Goal: Task Accomplishment & Management: Complete application form

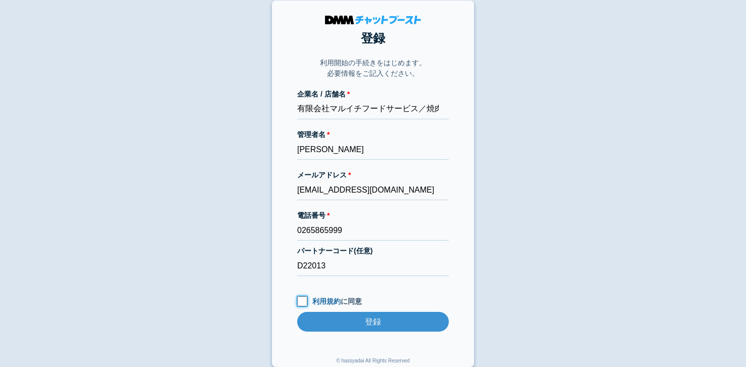
click at [305, 299] on input "利用規約 に同意" at bounding box center [302, 301] width 10 height 10
checkbox input "true"
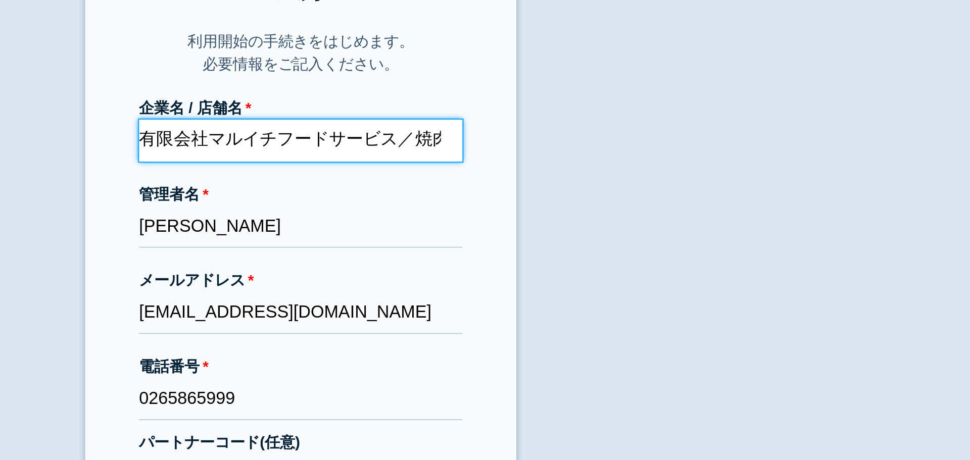
click at [529, 118] on input "有限会社マルイチフードサービス／焼肉レストラン花月" at bounding box center [485, 119] width 152 height 20
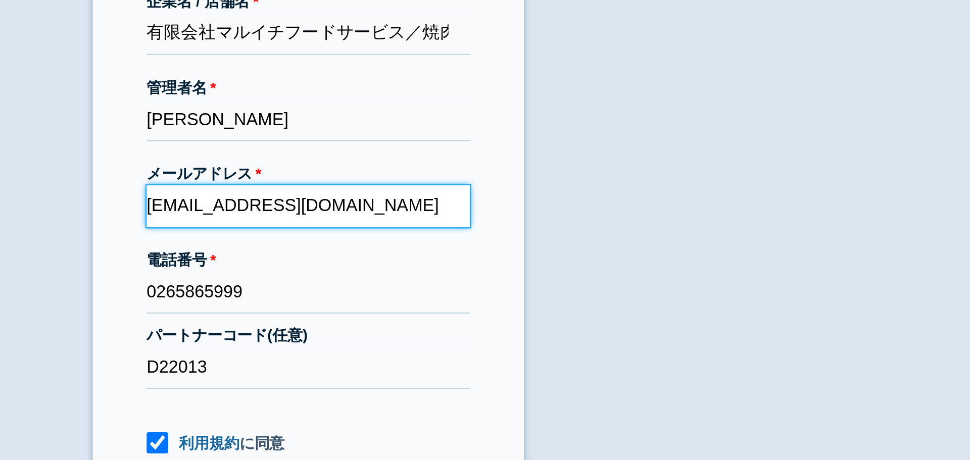
click at [477, 201] on input "[EMAIL_ADDRESS][DOMAIN_NAME]" at bounding box center [485, 200] width 152 height 20
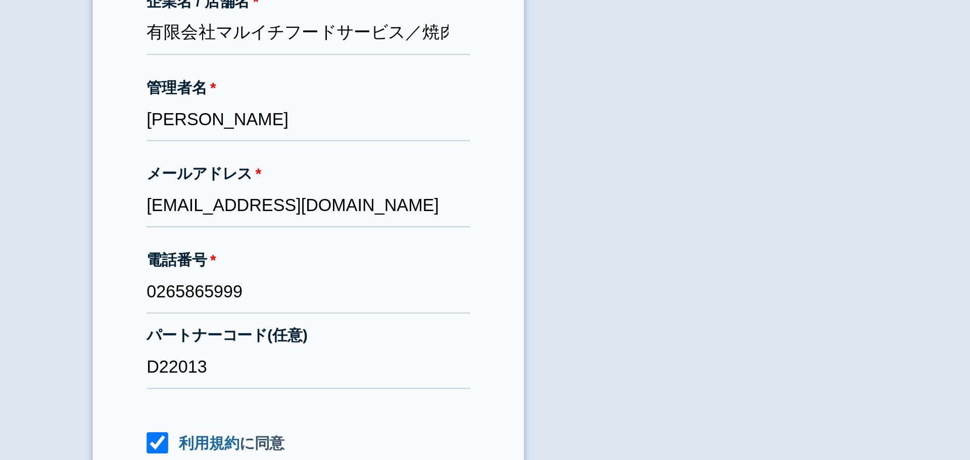
click at [465, 148] on label "管理者名" at bounding box center [485, 144] width 152 height 11
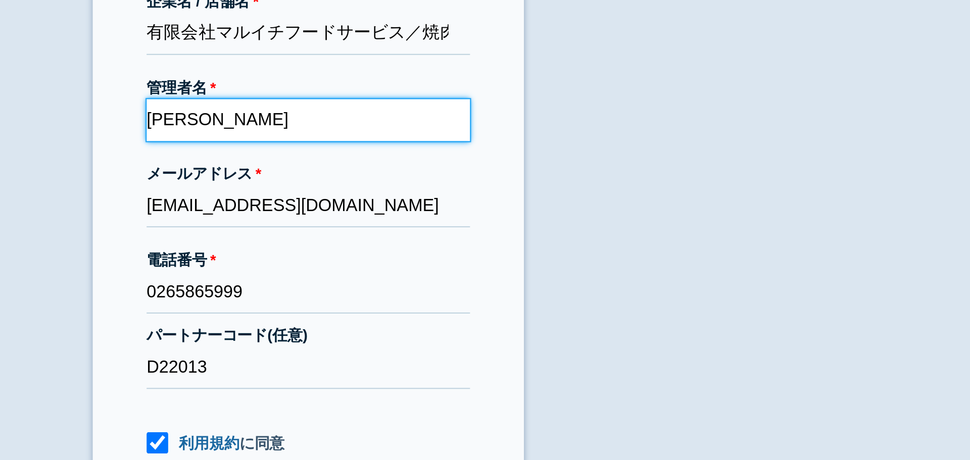
click at [465, 150] on input "[PERSON_NAME]" at bounding box center [485, 160] width 152 height 20
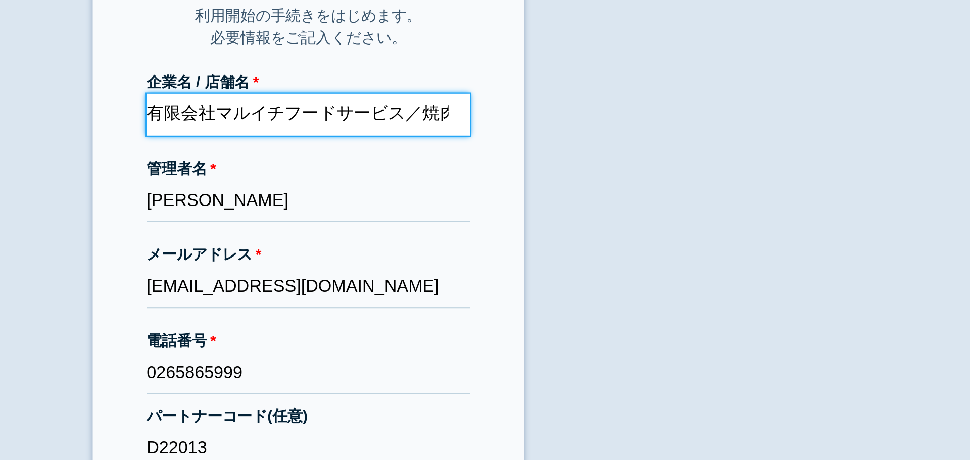
click at [530, 118] on input "有限会社マルイチフードサービス／焼肉レストラン花月" at bounding box center [485, 119] width 152 height 20
drag, startPoint x: 478, startPoint y: 118, endPoint x: 562, endPoint y: 118, distance: 83.9
click at [562, 118] on section "登録 利用開始の手続きをはじめます。 必要情報をご記入ください。 企業名 / 店舗名 有限会社マルイチフードサービス／焼肉レストラン花月 管理者名 [PERS…" at bounding box center [485, 193] width 202 height 366
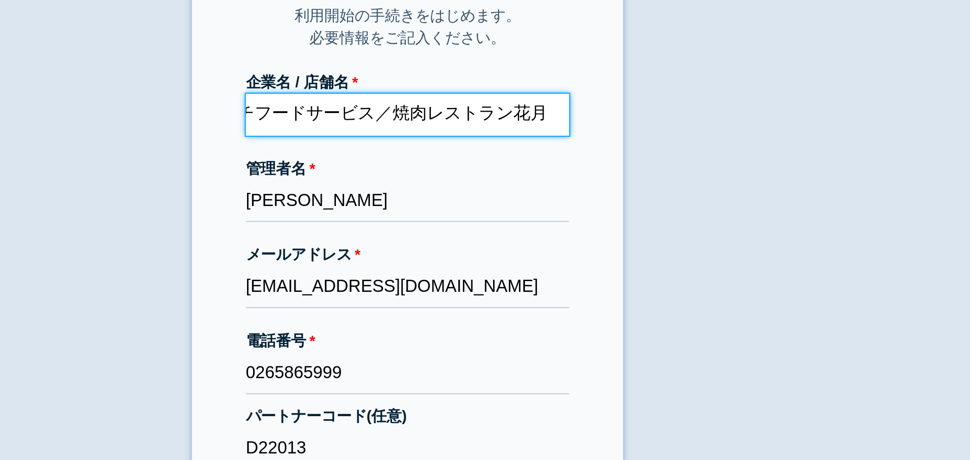
click at [446, 121] on input "有限会社マルイチフードサービス／焼肉レストラン花月" at bounding box center [485, 119] width 152 height 20
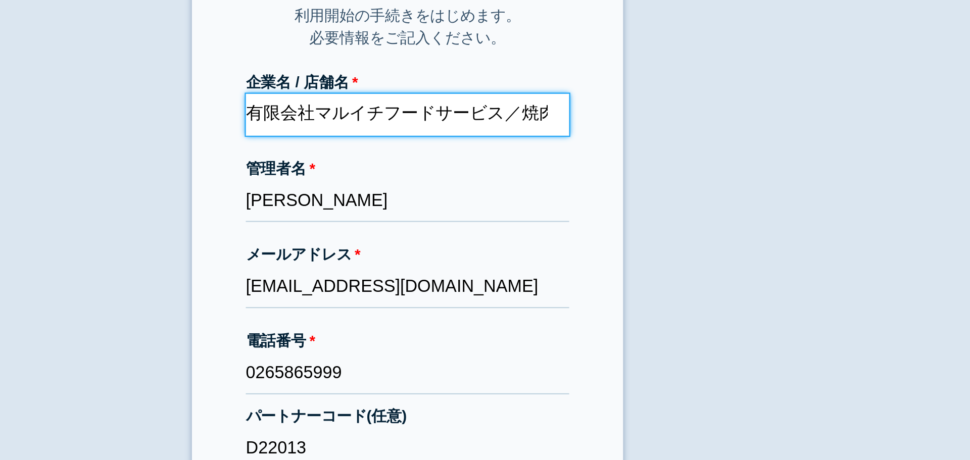
click at [446, 121] on input "有限会社マルイチフードサービス／焼肉レストラン花月" at bounding box center [485, 119] width 152 height 20
click at [505, 119] on input "有限会社マルイチフードサービス／焼肉レストラン花月" at bounding box center [485, 119] width 152 height 20
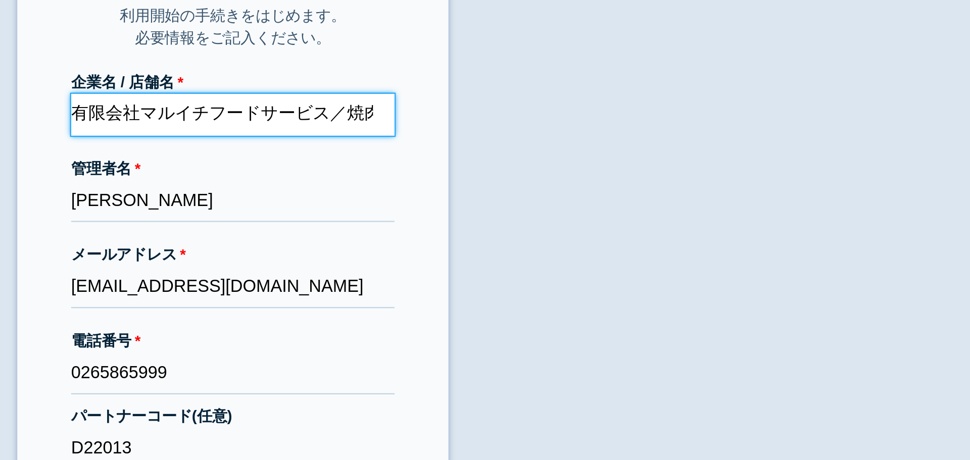
click at [532, 115] on input "有限会社マルイチフードサービス／焼肉レストラン花月" at bounding box center [485, 119] width 152 height 20
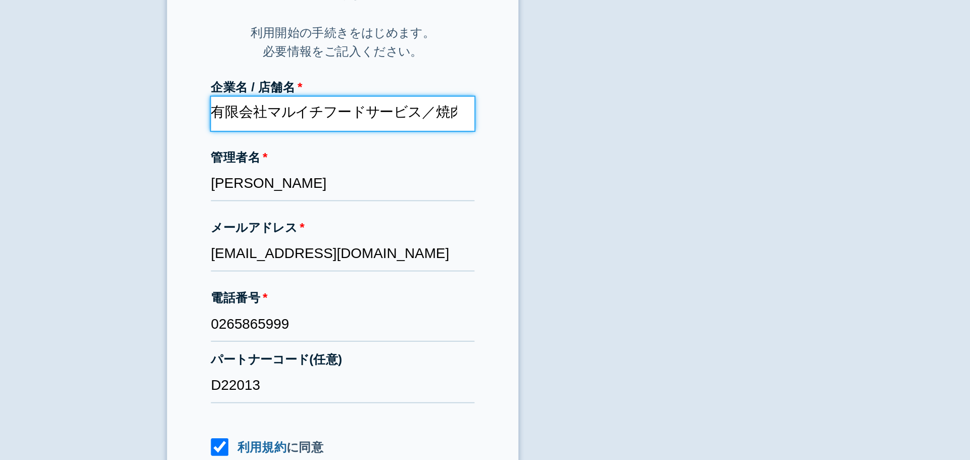
click at [539, 120] on input "有限会社マルイチフードサービス／焼肉レストラン花月" at bounding box center [485, 119] width 152 height 20
drag, startPoint x: 477, startPoint y: 121, endPoint x: 575, endPoint y: 124, distance: 98.1
click at [575, 124] on section "登録 利用開始の手続きをはじめます。 必要情報をご記入ください。 企業名 / 店舗名 有限会社マルイチフードサービス／焼肉レストラン花月 管理者名 [PERS…" at bounding box center [485, 193] width 202 height 366
click at [494, 120] on input "有限会社マルイチフードサービス／焼肉レストラン花月" at bounding box center [485, 119] width 152 height 20
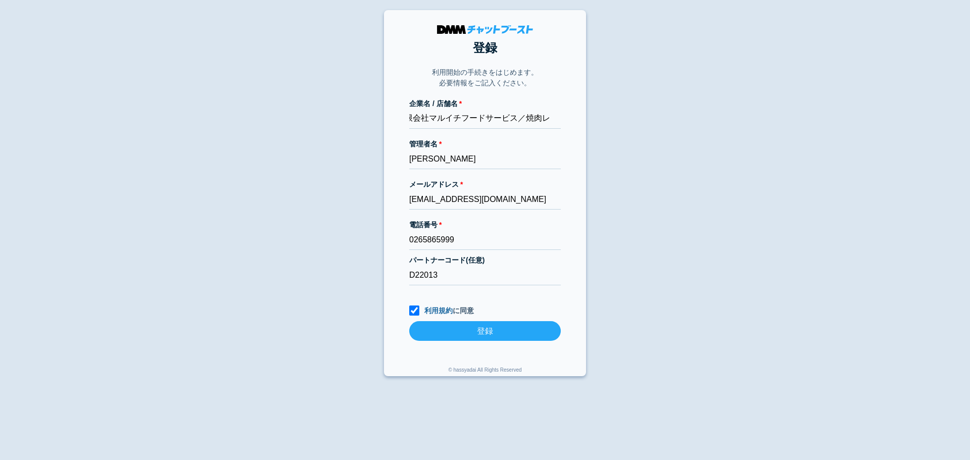
scroll to position [0, 0]
click at [459, 336] on input "登録" at bounding box center [485, 331] width 152 height 20
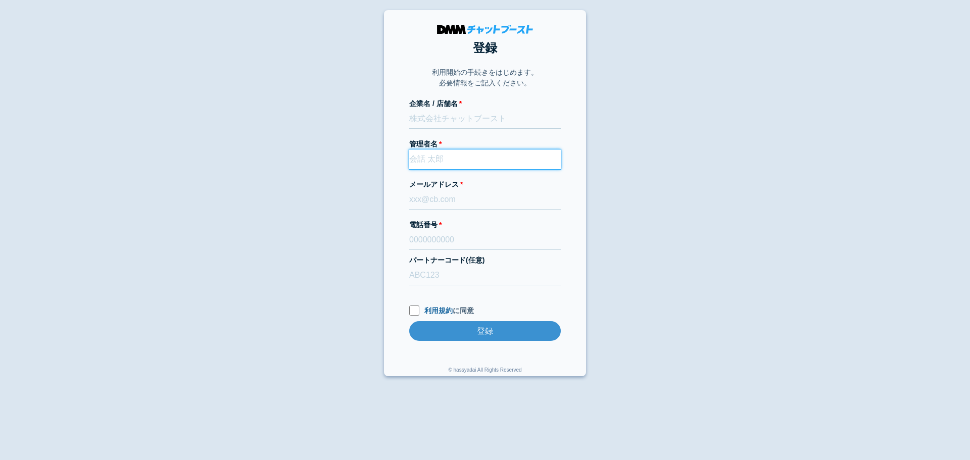
paste input "[PERSON_NAME]"
click at [464, 163] on input "[PERSON_NAME]" at bounding box center [485, 160] width 152 height 20
type input "[PERSON_NAME]"
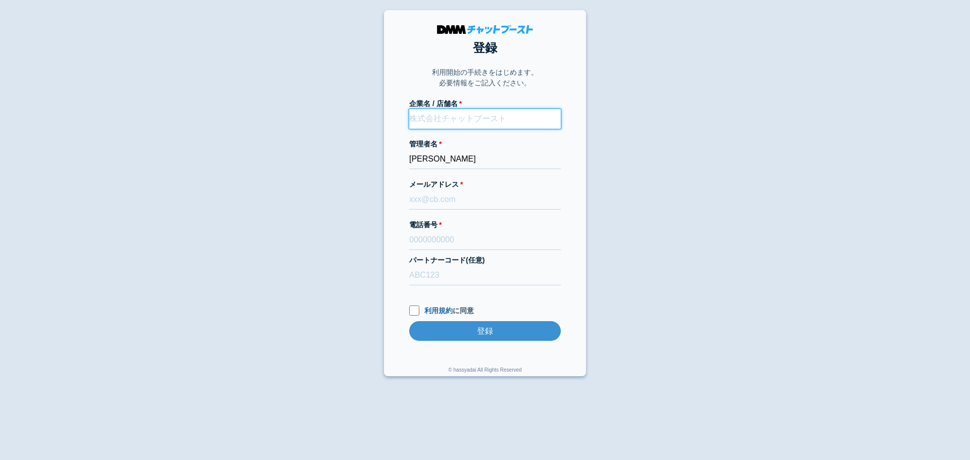
paste input "有限会社マルイチフードサービス／焼肉レストラン花月"
click at [455, 124] on input "有限会社マルイチフードサービス／焼肉レストラン花月" at bounding box center [485, 119] width 152 height 20
type input "有限会社マルイチフードサービス／焼肉レストラン花月"
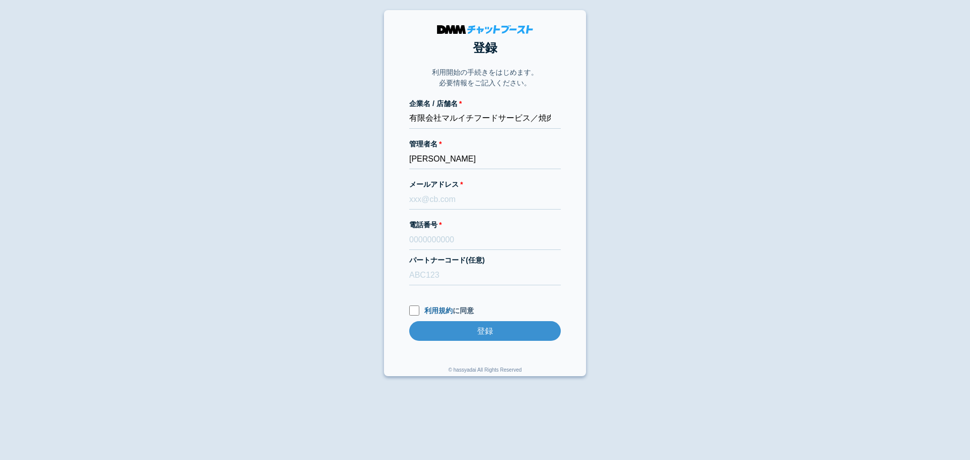
click at [433, 210] on form "企業名 / 店舗名 有限会社マルイチフードサービス／焼肉レストラン花月 管理者名 斎藤 八重美 メールアドレス 電話番号 パートナーコード(任意) 利用規約 …" at bounding box center [485, 230] width 152 height 263
drag, startPoint x: 418, startPoint y: 188, endPoint x: 427, endPoint y: 204, distance: 18.1
click at [427, 204] on form "企業名 / 店舗名 有限会社マルイチフードサービス／焼肉レストラン花月 管理者名 斎藤 八重美 メールアドレス 電話番号 パートナーコード(任意) 利用規約 …" at bounding box center [485, 230] width 152 height 263
paste input "[EMAIL_ADDRESS][DOMAIN_NAME]"
click at [427, 204] on input "[EMAIL_ADDRESS][DOMAIN_NAME]" at bounding box center [485, 200] width 152 height 20
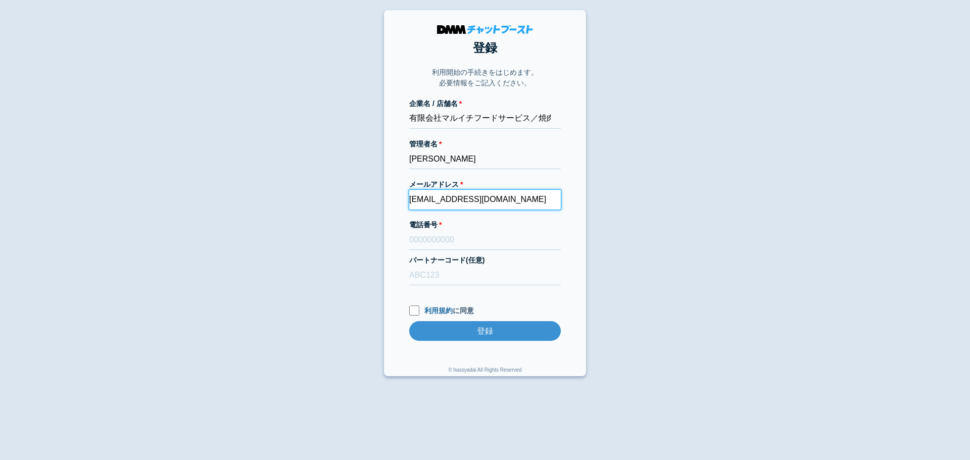
type input "[EMAIL_ADDRESS][DOMAIN_NAME]"
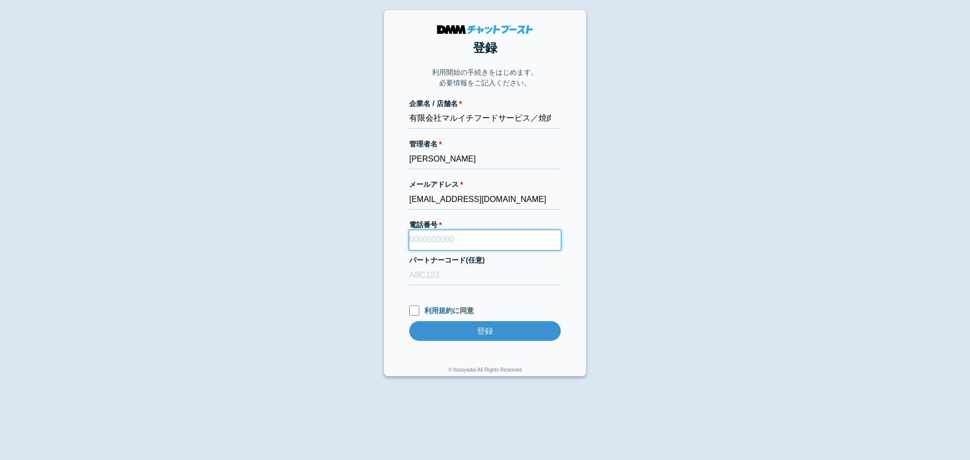
paste input "0265865999"
click at [425, 237] on input "0265865999" at bounding box center [485, 240] width 152 height 20
type input "0265865999"
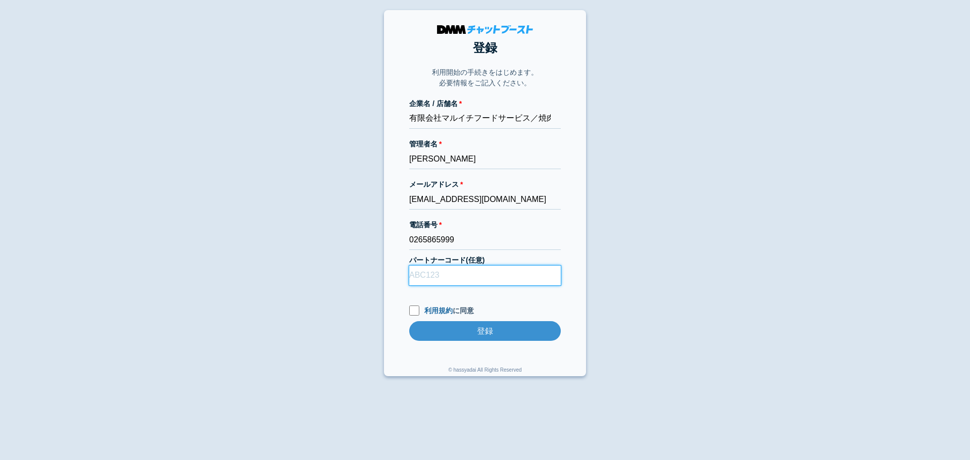
drag, startPoint x: 446, startPoint y: 271, endPoint x: 471, endPoint y: 305, distance: 41.8
click at [471, 305] on form "企業名 / 店舗名 有限会社マルイチフードサービス／焼肉レストラン花月 管理者名 斎藤 八重美 メールアドレス kagayaki.4ka.saitou@gma…" at bounding box center [485, 230] width 152 height 263
type input "D22013"
click at [413, 308] on input "利用規約 に同意" at bounding box center [414, 311] width 10 height 10
checkbox input "true"
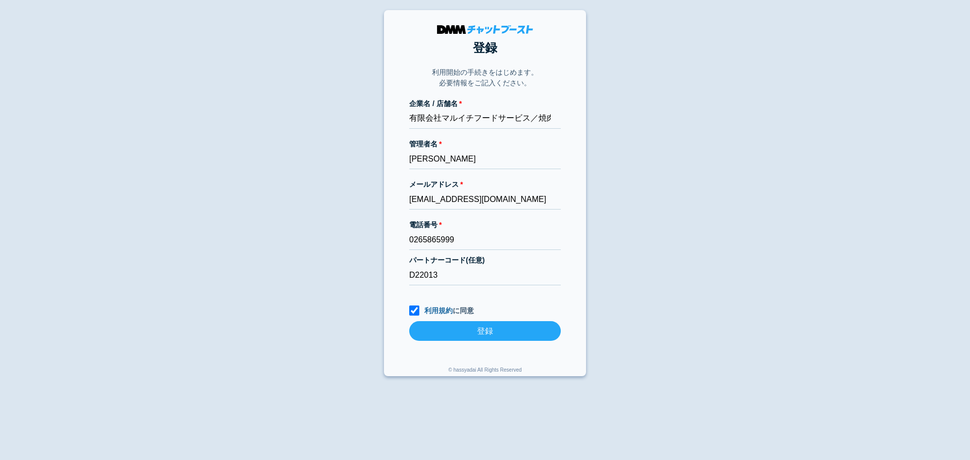
click at [454, 340] on input "登録" at bounding box center [485, 331] width 152 height 20
click at [450, 326] on input "登録" at bounding box center [485, 331] width 152 height 20
